Goal: Task Accomplishment & Management: Manage account settings

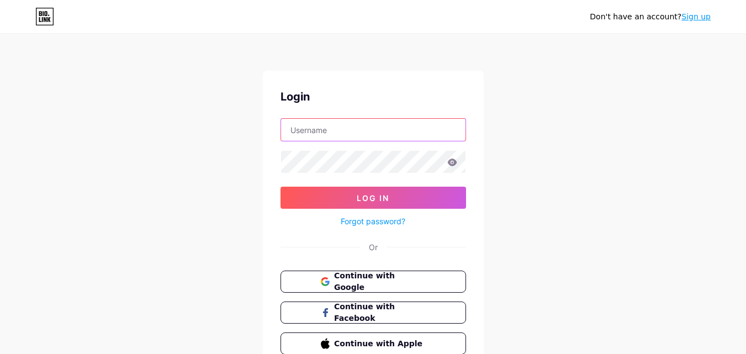
click at [380, 136] on input "text" at bounding box center [373, 130] width 184 height 22
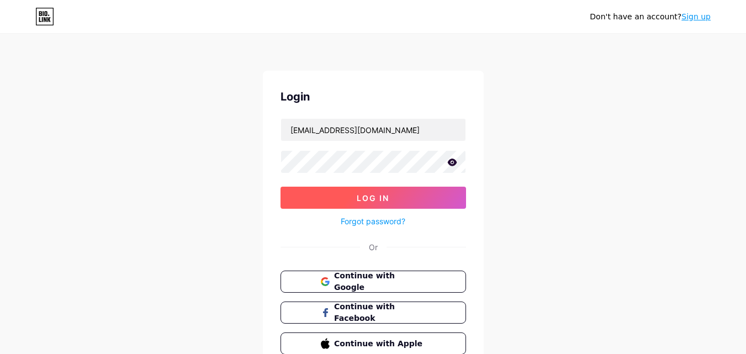
click at [315, 193] on button "Log In" at bounding box center [373, 198] width 186 height 22
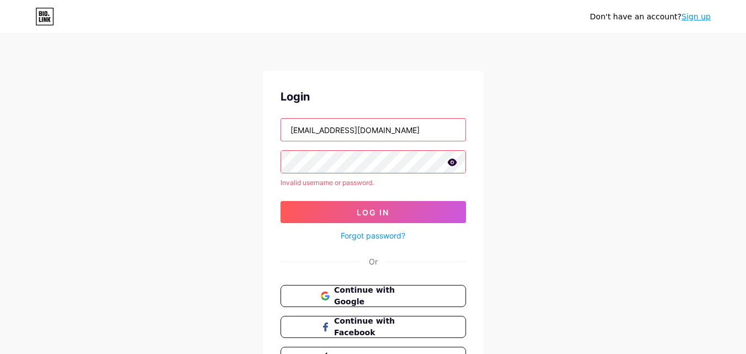
type input "[EMAIL_ADDRESS][DOMAIN_NAME]"
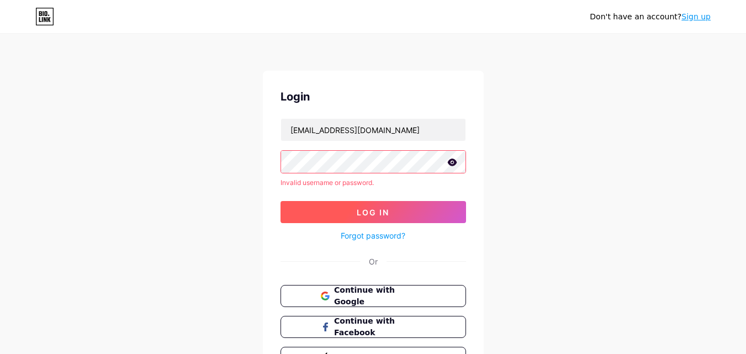
click at [333, 216] on button "Log In" at bounding box center [373, 212] width 186 height 22
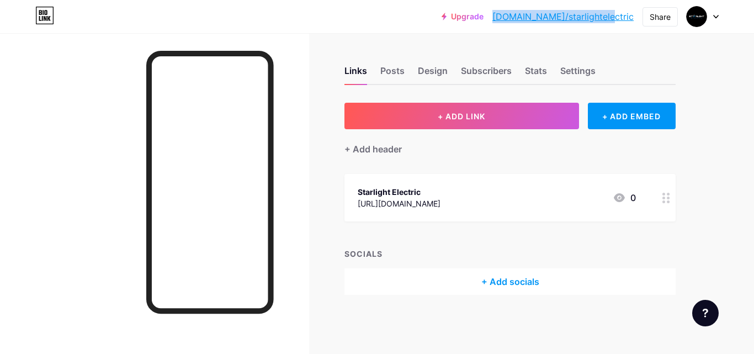
drag, startPoint x: 637, startPoint y: 14, endPoint x: 538, endPoint y: 27, distance: 99.1
click at [538, 27] on div "Upgrade [DOMAIN_NAME]/starli... [DOMAIN_NAME]/starlightelectric Share Switch ac…" at bounding box center [377, 16] width 754 height 33
copy link "[DOMAIN_NAME]/starlightelectric"
click at [669, 27] on div "Upgrade [DOMAIN_NAME]/starli... [DOMAIN_NAME]/starlightelectric Share Switch ac…" at bounding box center [377, 16] width 754 height 33
click at [665, 23] on div "Share" at bounding box center [660, 16] width 35 height 19
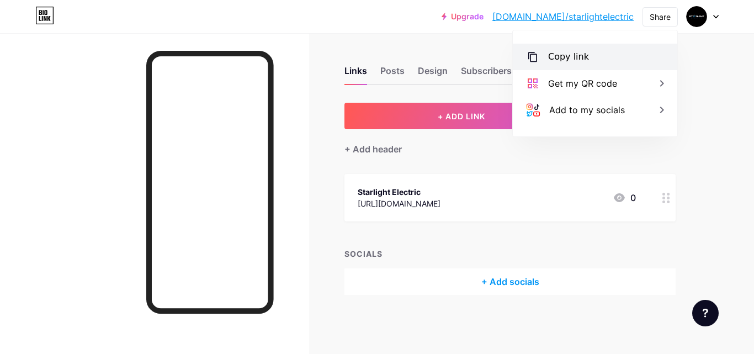
click at [601, 65] on div "Copy link" at bounding box center [595, 57] width 165 height 27
click at [537, 58] on icon at bounding box center [532, 56] width 13 height 13
